Goal: Obtain resource: Download file/media

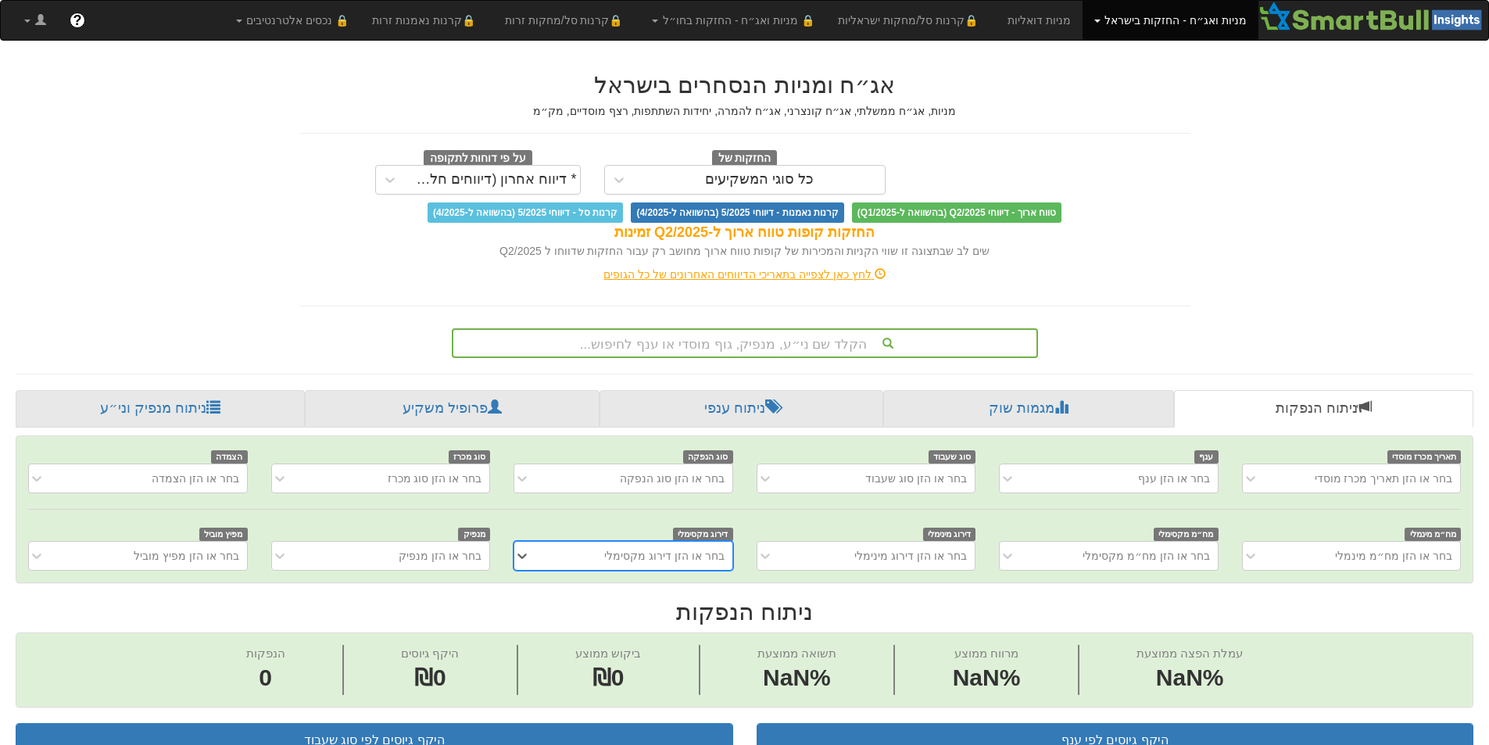
scroll to position [0, 12]
click at [163, 406] on link "ניתוח מנפיק וני״ע" at bounding box center [160, 409] width 289 height 38
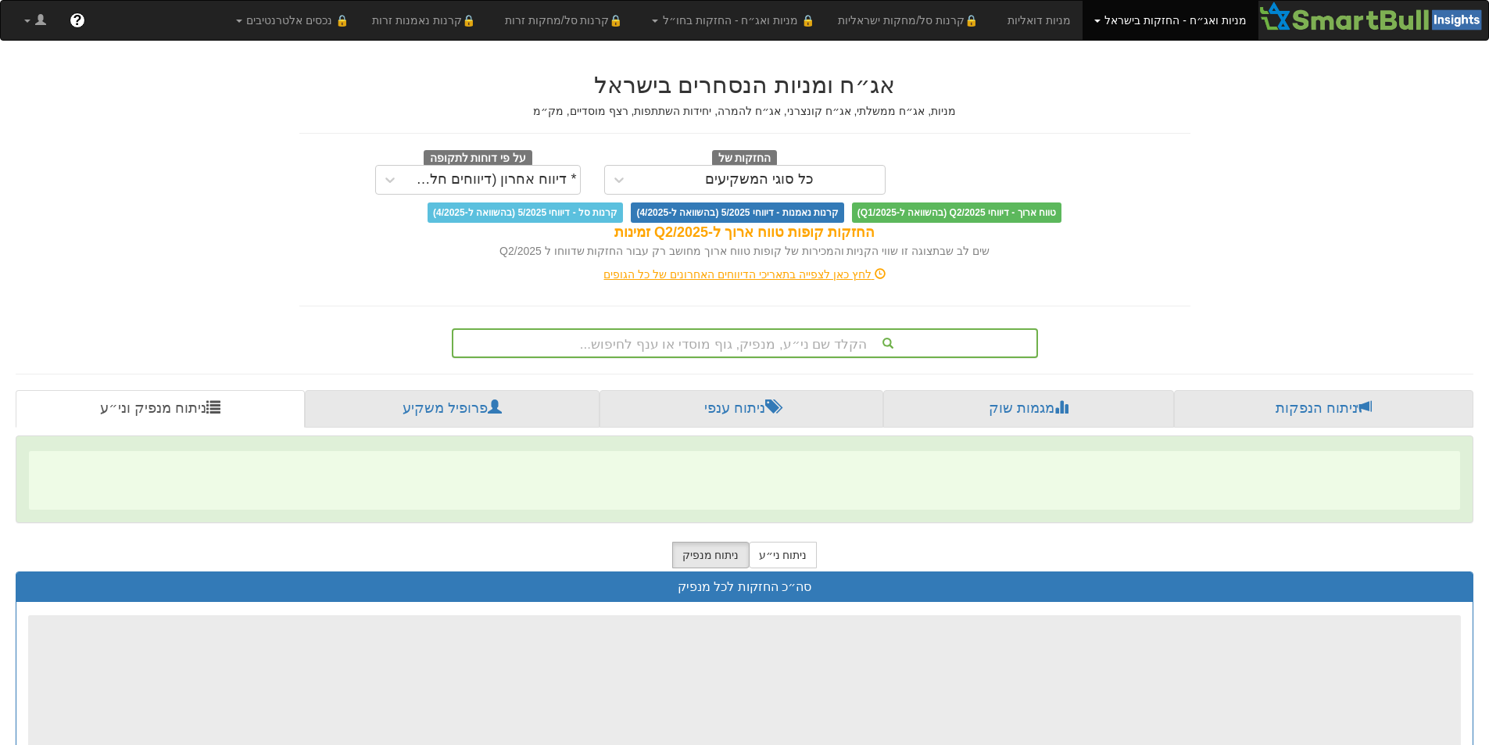
click at [812, 339] on div "הקלד שם ני״ע, מנפיק, גוף מוסדי או ענף לחיפוש..." at bounding box center [744, 343] width 583 height 27
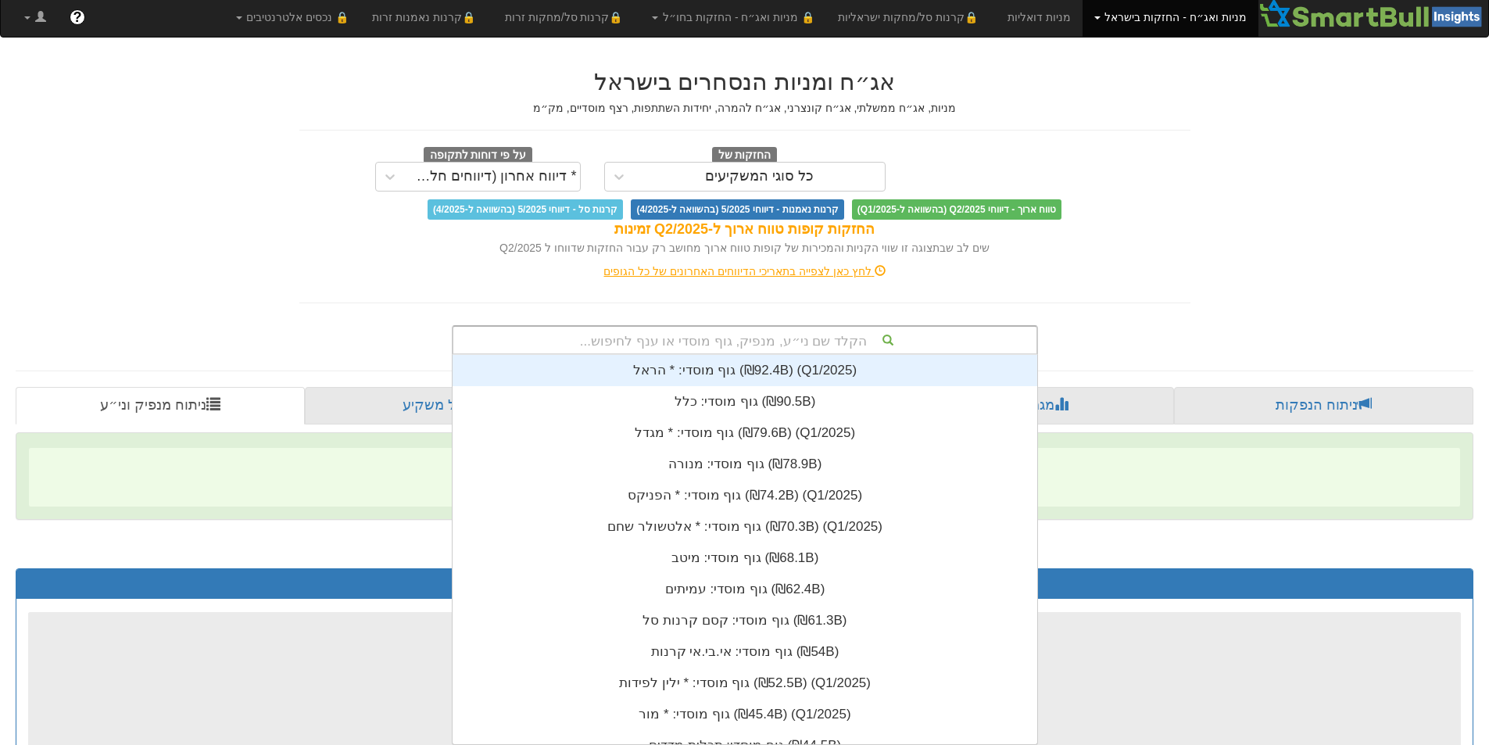
scroll to position [389, 0]
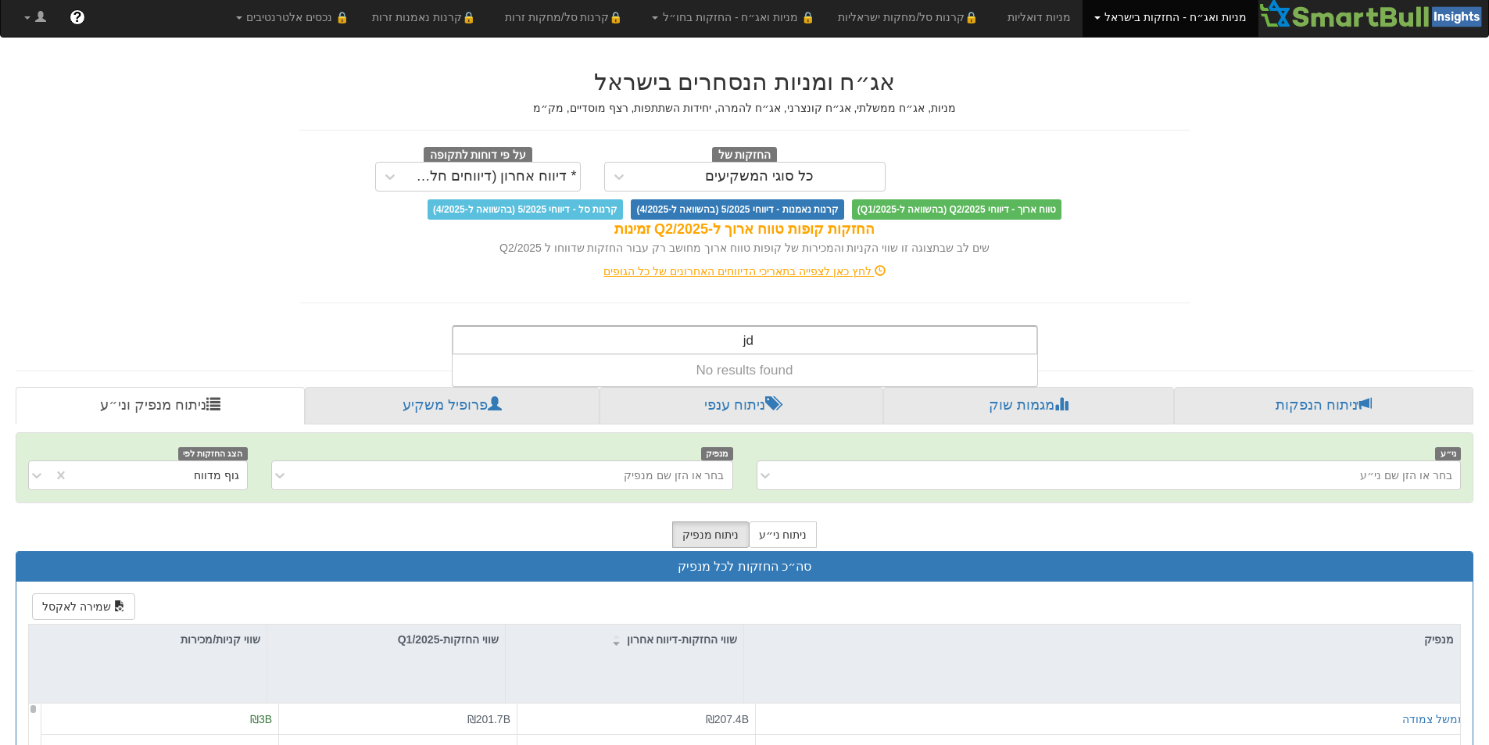
type input "j"
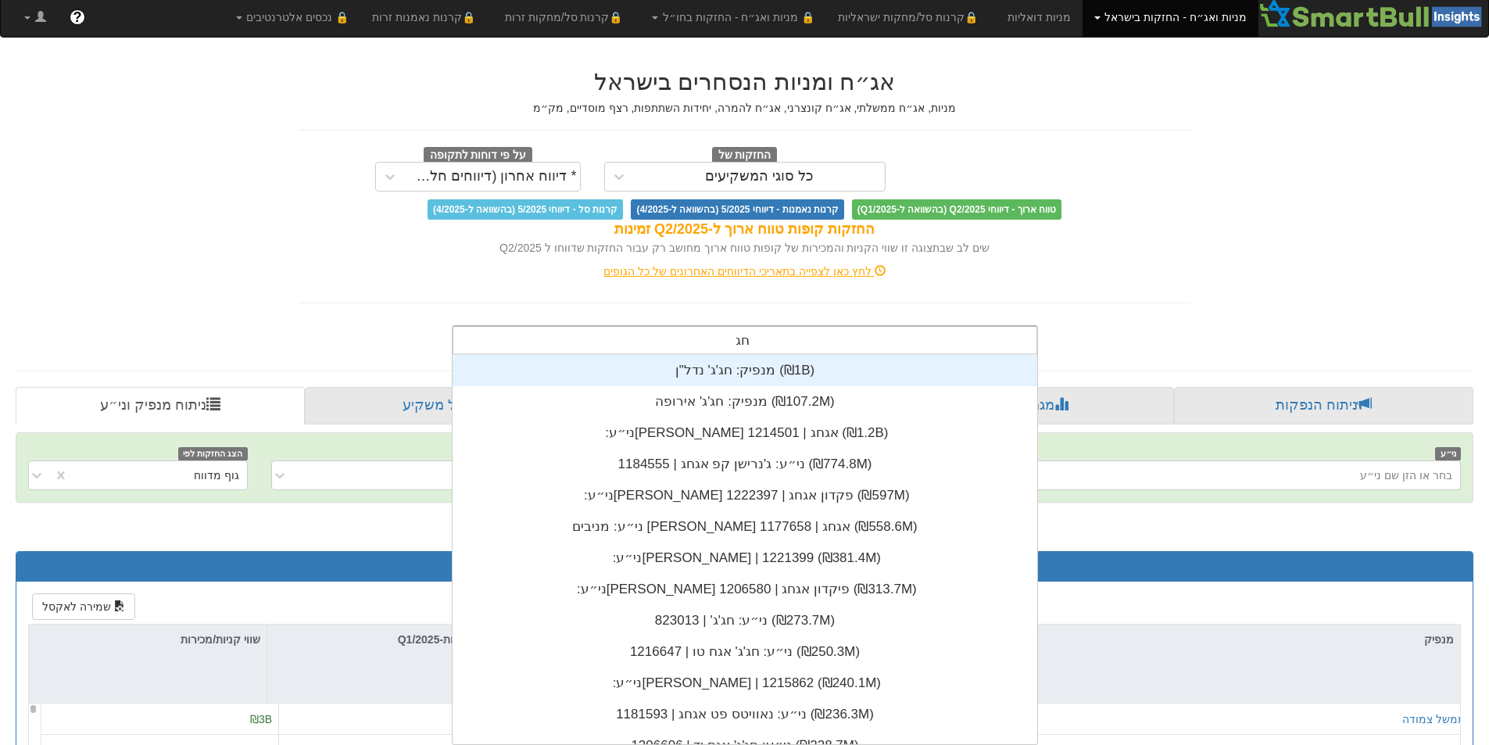
scroll to position [281, 0]
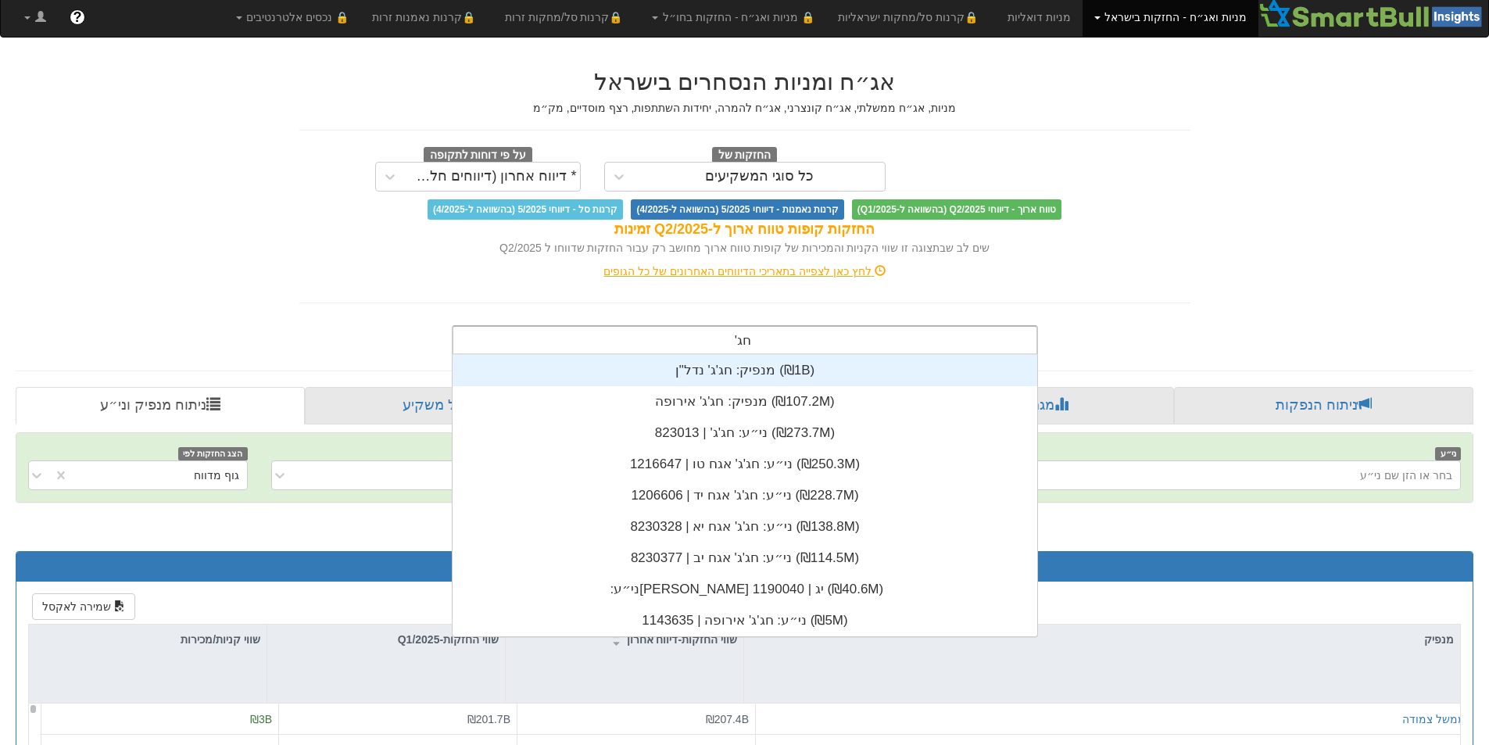
type input "חג'ג"
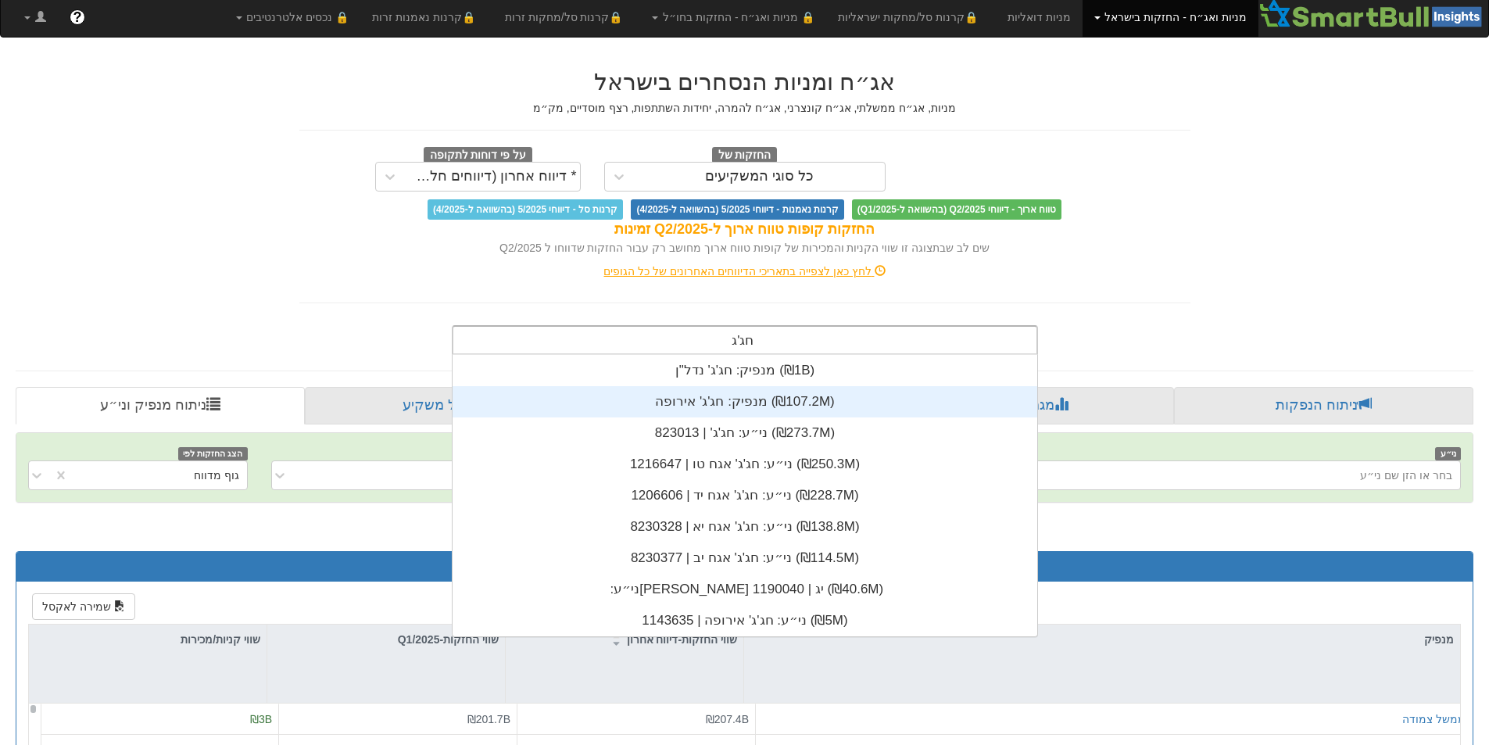
click at [712, 403] on div "מנפיק: ‏חג'ג' אירופה ‎(₪107.2M)‎" at bounding box center [745, 401] width 585 height 31
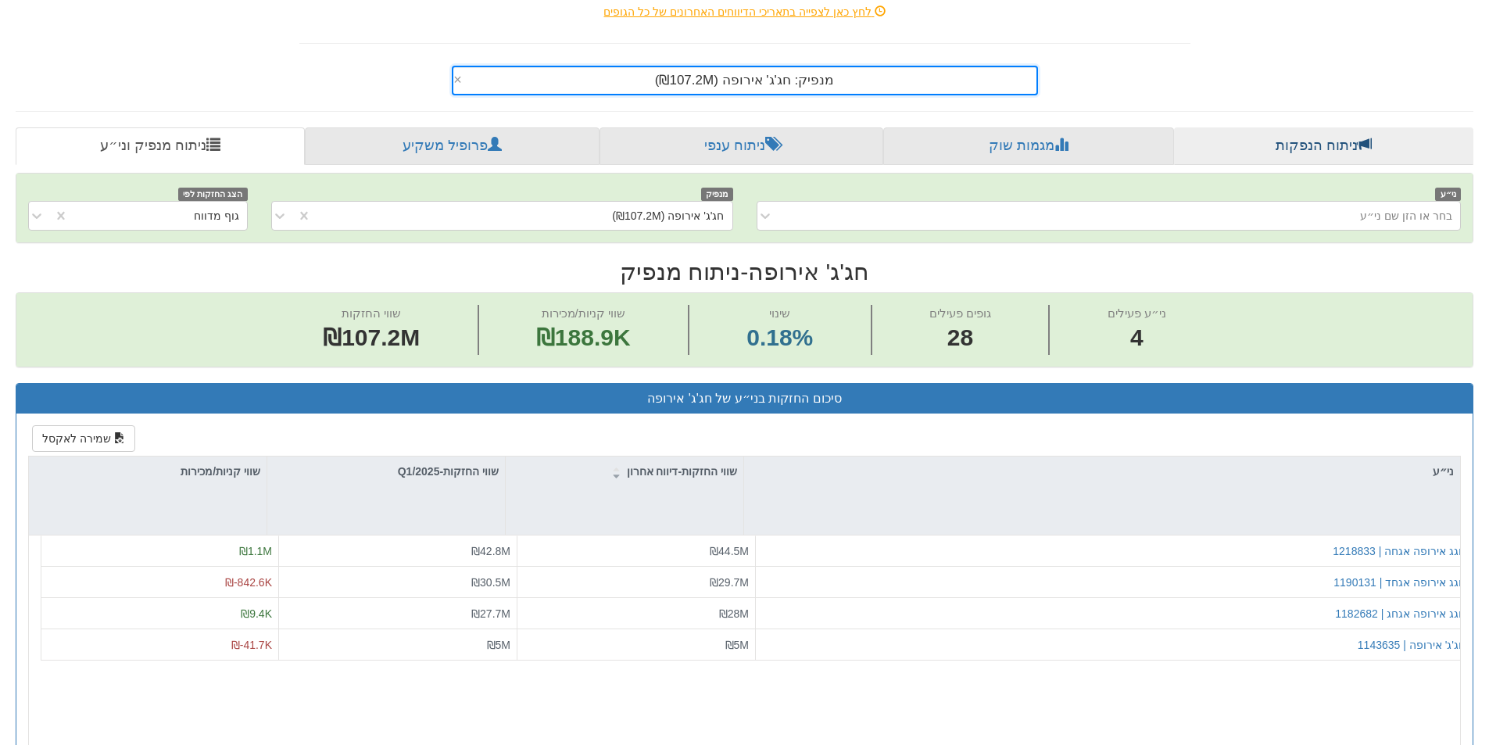
scroll to position [313, 0]
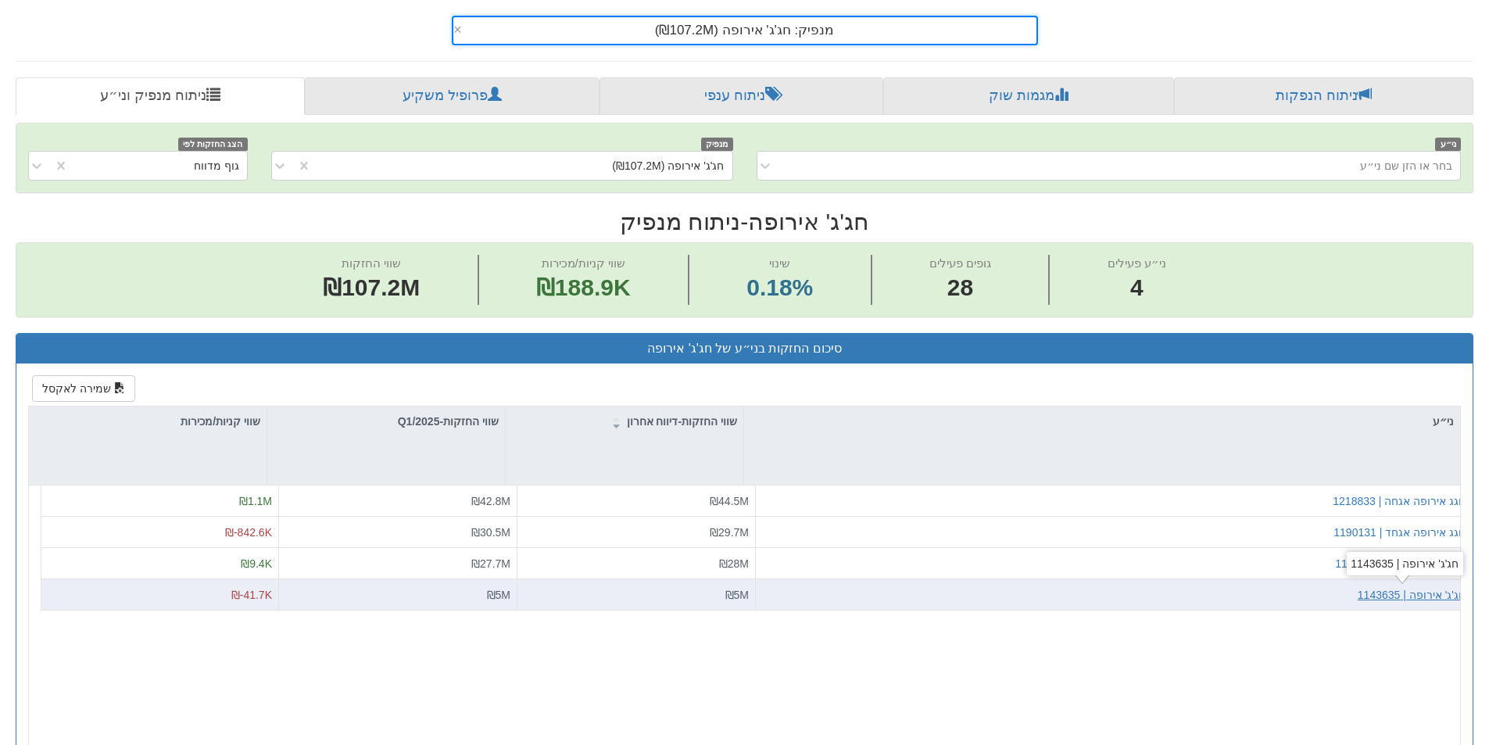
click at [1423, 593] on div "חג'ג' אירופה | 1143635" at bounding box center [1412, 595] width 108 height 16
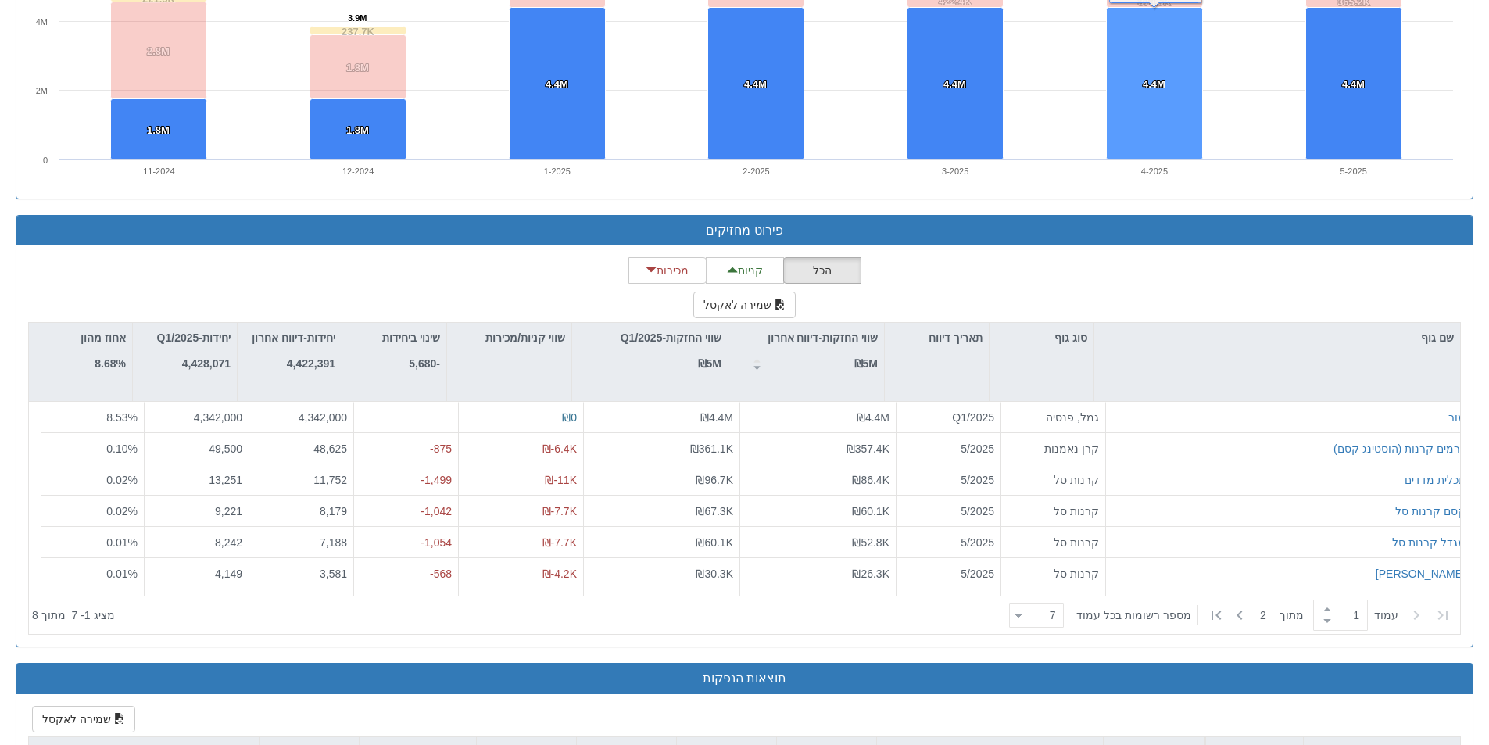
scroll to position [1251, 0]
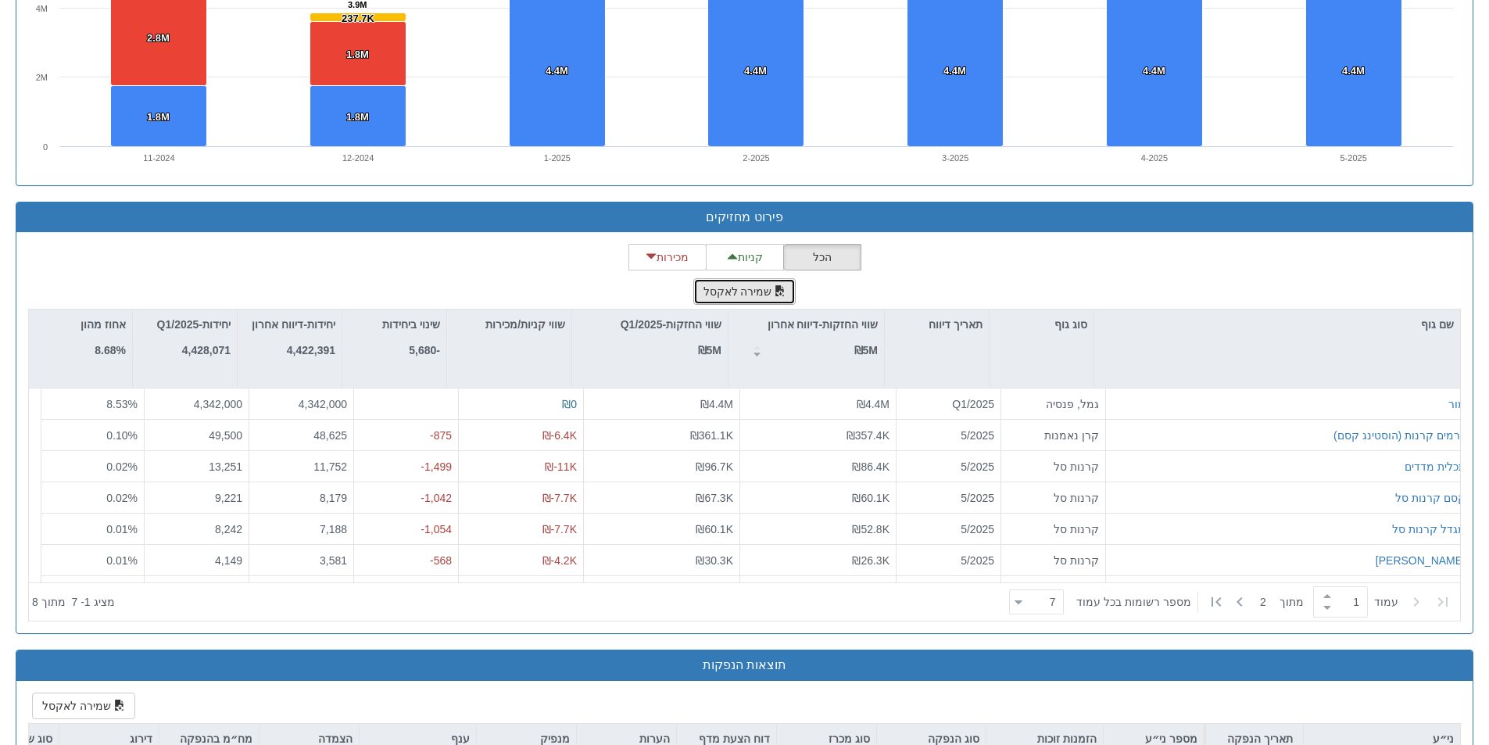
click at [740, 293] on button "שמירה לאקסל" at bounding box center [745, 291] width 103 height 27
